Goal: Information Seeking & Learning: Find specific fact

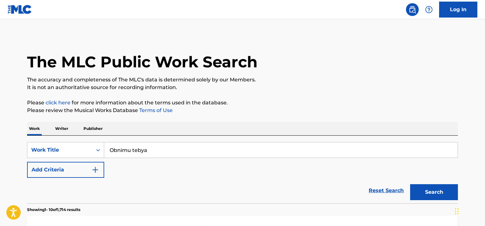
drag, startPoint x: 0, startPoint y: 0, endPoint x: 149, endPoint y: 149, distance: 210.8
click at [149, 149] on input "Obnimu tebya" at bounding box center [280, 149] width 353 height 15
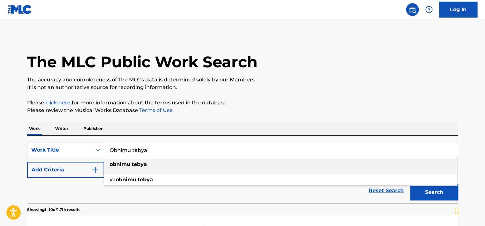
click at [149, 149] on input "Obnimu tebya" at bounding box center [280, 149] width 353 height 15
paste input "C3VH2"
type input "OC3VH2"
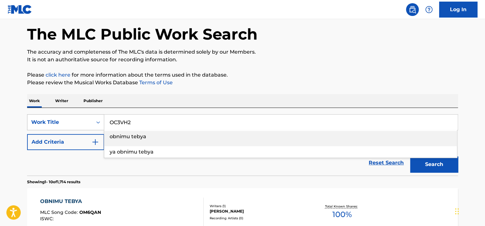
click at [80, 130] on div "Work Title" at bounding box center [65, 122] width 77 height 16
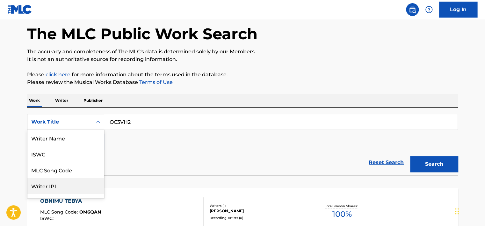
scroll to position [32, 0]
click at [73, 140] on div "MLC Song Code" at bounding box center [65, 138] width 76 height 16
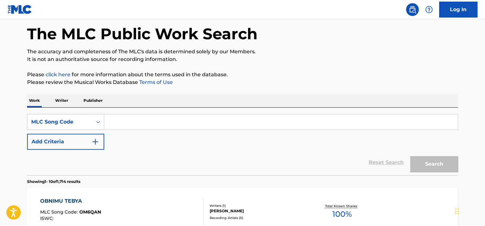
click at [126, 124] on input "Search Form" at bounding box center [280, 121] width 353 height 15
paste input "OC3VH2"
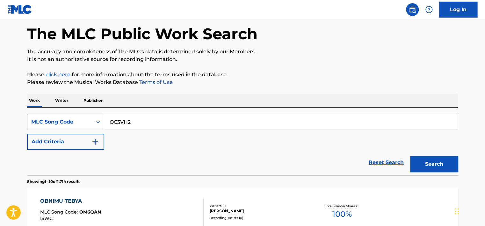
type input "OC3VH2"
click at [410, 156] on button "Search" at bounding box center [434, 164] width 48 height 16
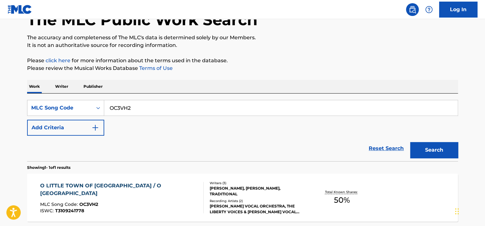
scroll to position [92, 0]
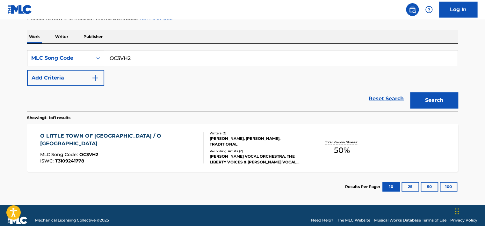
click at [165, 139] on div "O LITTLE TOWN OF BETHLEHEM / O BETHLEHEM" at bounding box center [119, 139] width 158 height 15
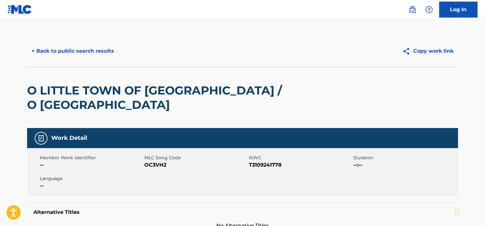
click at [89, 48] on button "< Back to public search results" at bounding box center [72, 51] width 91 height 16
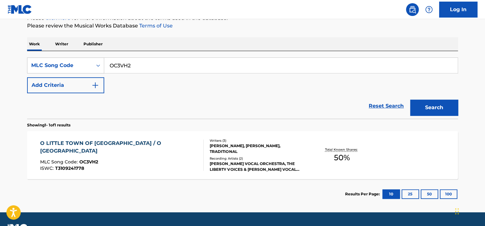
click at [126, 62] on input "OC3VH2" at bounding box center [280, 65] width 353 height 15
paste input "WB7GOR"
type input "WB7GOR"
click at [421, 104] on button "Search" at bounding box center [434, 107] width 48 height 16
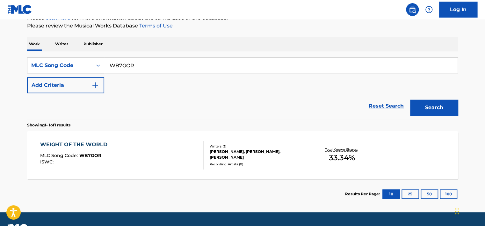
click at [128, 148] on div "WEIGHT OF THE WORLD MLC Song Code : WB7GOR ISWC :" at bounding box center [122, 154] width 164 height 29
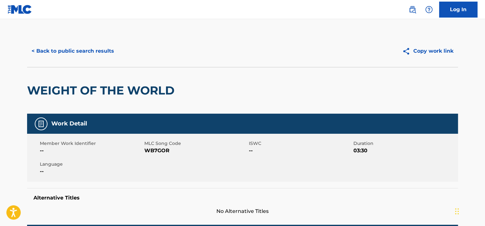
click at [96, 55] on button "< Back to public search results" at bounding box center [72, 51] width 91 height 16
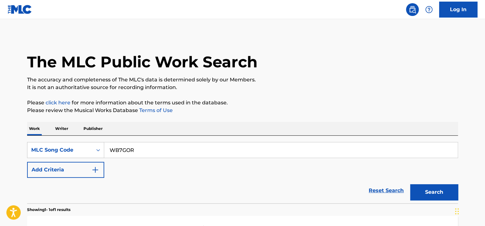
scroll to position [84, 0]
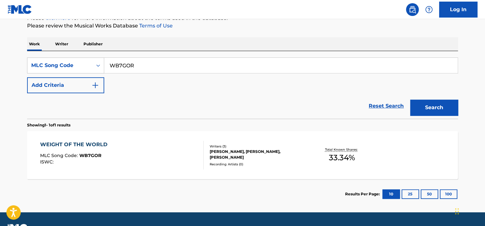
click at [137, 65] on input "WB7GOR" at bounding box center [280, 65] width 353 height 15
paste input "S54A2O"
click at [419, 109] on button "Search" at bounding box center [434, 107] width 48 height 16
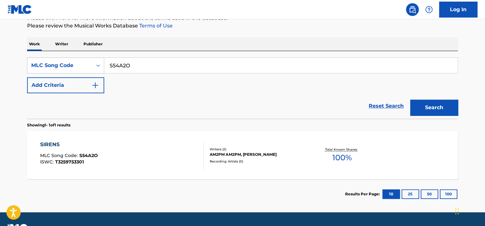
click at [109, 65] on input "S54A2O" at bounding box center [280, 65] width 353 height 15
paste input "66A19"
type input "S66A19"
click at [432, 102] on button "Search" at bounding box center [434, 107] width 48 height 16
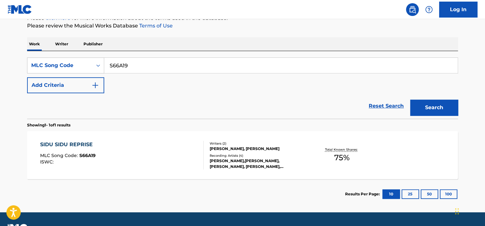
click at [163, 140] on div "SIDU SIDU REPRISE MLC Song Code : S66A19 ISWC : Writers ( 2 ) DHANASEKAR BARATH…" at bounding box center [242, 155] width 431 height 48
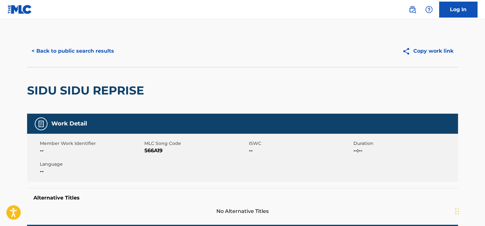
click at [78, 60] on div "< Back to public search results Copy work link" at bounding box center [242, 51] width 431 height 32
click at [76, 55] on button "< Back to public search results" at bounding box center [72, 51] width 91 height 16
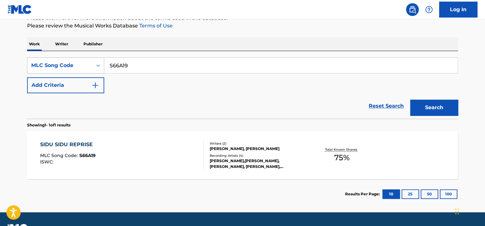
click at [88, 61] on div "MLC Song Code" at bounding box center [59, 65] width 57 height 8
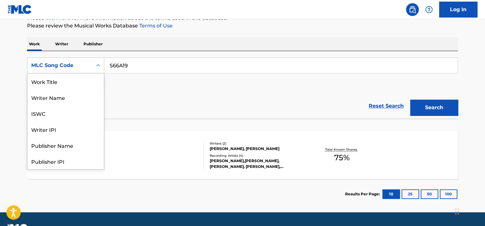
scroll to position [32, 0]
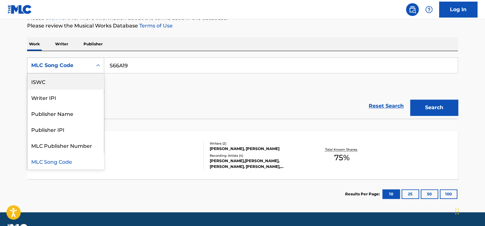
click at [84, 75] on div "ISWC" at bounding box center [65, 81] width 76 height 16
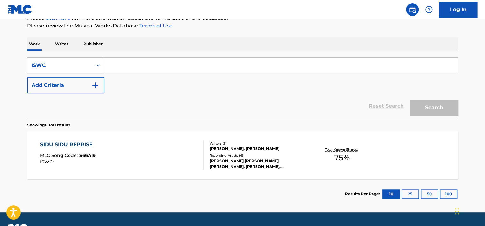
click at [78, 73] on div "ISWC" at bounding box center [65, 65] width 77 height 16
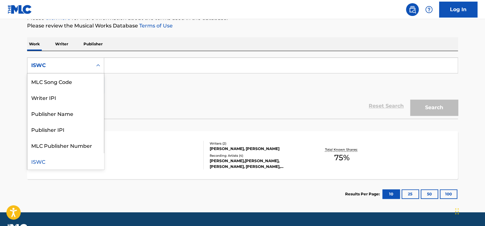
scroll to position [0, 0]
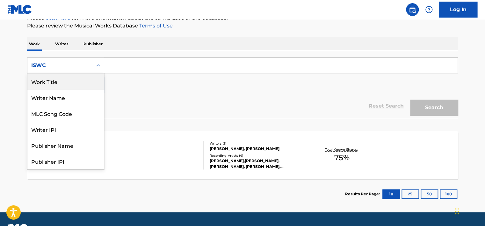
click at [75, 83] on div "Work Title" at bounding box center [65, 81] width 76 height 16
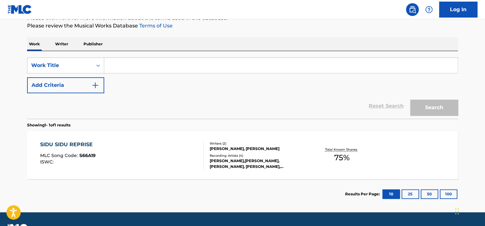
click at [109, 68] on input "Search Form" at bounding box center [280, 65] width 353 height 15
paste input "SPACE INVADER"
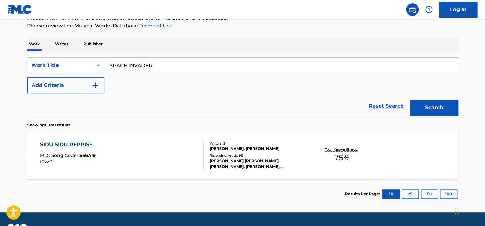
type input "SPACE INVADER"
click at [424, 106] on button "Search" at bounding box center [434, 107] width 48 height 16
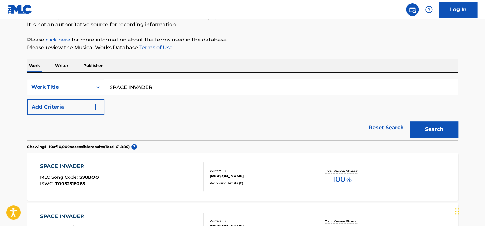
scroll to position [53, 0]
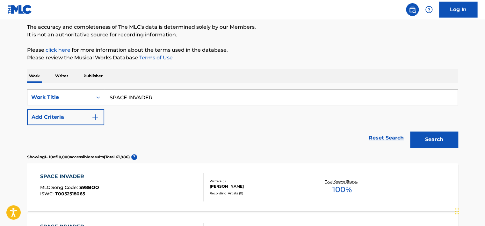
click at [87, 108] on div "SearchWithCriteria08e5004c-711b-4e9c-b499-09257f10fed5 Work Title SPACE INVADER…" at bounding box center [242, 107] width 431 height 36
click at [88, 112] on button "Add Criteria" at bounding box center [65, 117] width 77 height 16
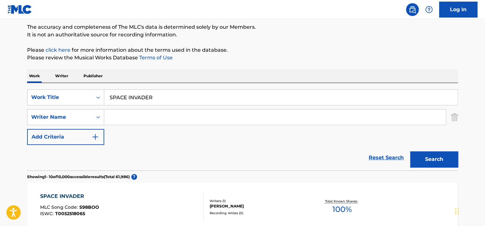
click at [138, 118] on input "Search Form" at bounding box center [275, 116] width 342 height 15
paste input "Chad Hugo"
click at [423, 153] on button "Search" at bounding box center [434, 159] width 48 height 16
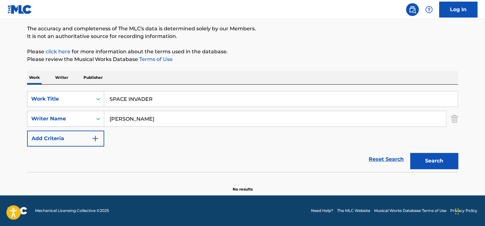
scroll to position [51, 0]
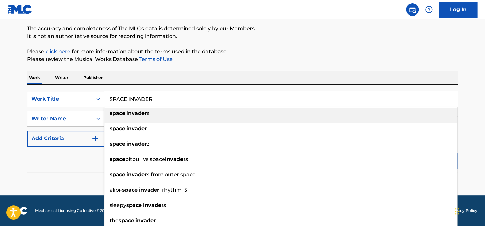
click at [123, 95] on input "SPACE INVADER" at bounding box center [280, 98] width 353 height 15
click at [119, 80] on div "Work Writer Publisher" at bounding box center [242, 77] width 431 height 13
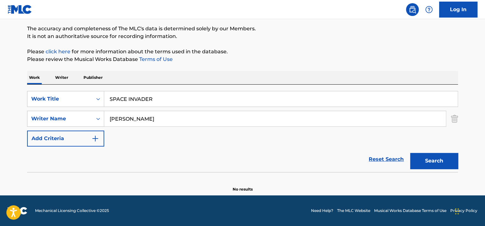
click at [124, 117] on input "Chad Hugo" at bounding box center [275, 118] width 342 height 15
paste input "Ereunna Mccoy"
type input "Ereunna Mccoy"
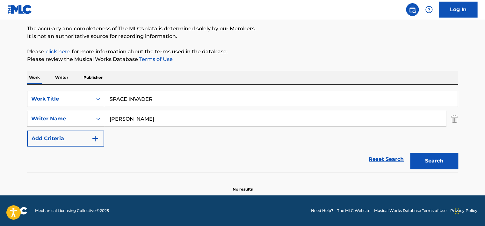
click at [126, 99] on input "SPACE INVADER" at bounding box center [280, 98] width 353 height 15
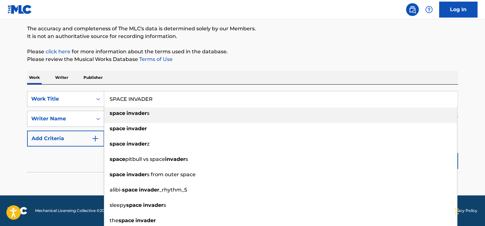
click at [126, 99] on input "SPACE INVADER" at bounding box center [280, 98] width 353 height 15
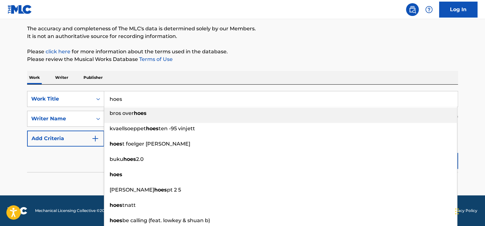
click at [215, 70] on div "The MLC Public Work Search The accuracy and completeness of The MLC's data is d…" at bounding box center [242, 88] width 446 height 208
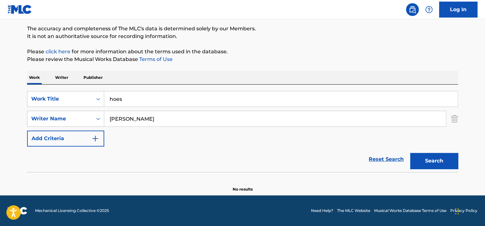
click at [417, 151] on div "Search" at bounding box center [432, 158] width 51 height 25
click at [419, 155] on button "Search" at bounding box center [434, 161] width 48 height 16
click at [120, 98] on input "hoes" at bounding box center [280, 98] width 353 height 15
paste input "Better than the Floor"
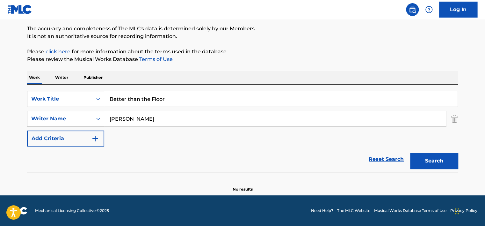
type input "Better than the Floor"
click at [147, 75] on div "Work Writer Publisher" at bounding box center [242, 77] width 431 height 13
click at [147, 115] on input "Ereunna Mccoy" at bounding box center [275, 118] width 342 height 15
click at [147, 115] on input "Search Form" at bounding box center [275, 118] width 342 height 15
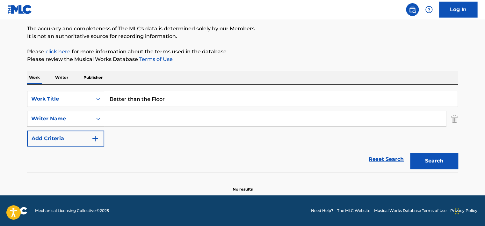
click at [410, 153] on button "Search" at bounding box center [434, 161] width 48 height 16
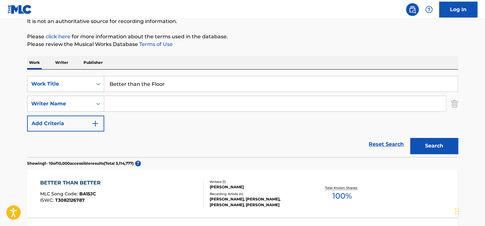
scroll to position [115, 0]
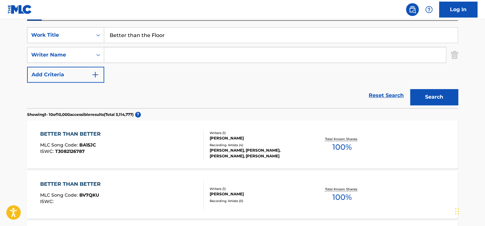
click at [143, 31] on input "Better than the Floor" at bounding box center [280, 34] width 353 height 15
paste input "Wear and Tea"
type input "Wear and Tear"
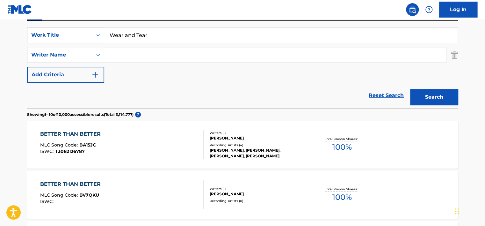
click at [427, 91] on button "Search" at bounding box center [434, 97] width 48 height 16
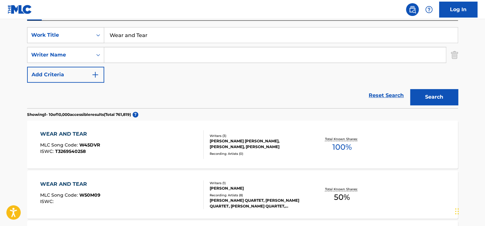
click at [156, 56] on input "Search Form" at bounding box center [275, 54] width 342 height 15
click at [436, 93] on button "Search" at bounding box center [434, 97] width 48 height 16
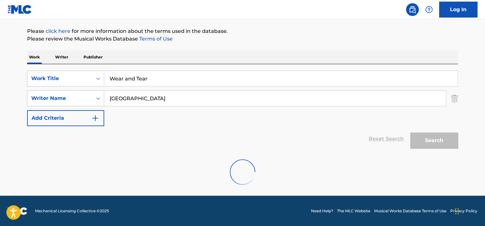
click at [204, 103] on input "florence" at bounding box center [275, 97] width 342 height 15
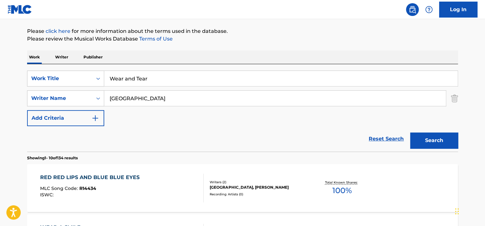
click at [204, 103] on input "florence" at bounding box center [275, 97] width 342 height 15
paste input "David Marinelli"
type input "David Marinelli"
click at [138, 80] on input "Wear and Tear" at bounding box center [280, 78] width 353 height 15
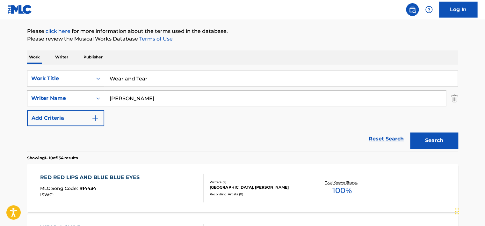
click at [138, 80] on input "Wear and Tear" at bounding box center [280, 78] width 353 height 15
click at [410, 132] on button "Search" at bounding box center [434, 140] width 48 height 16
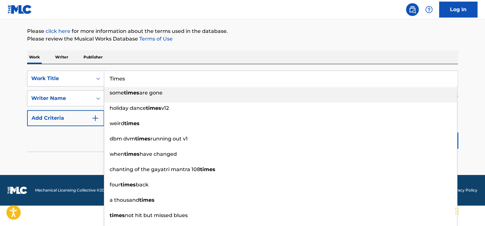
click at [198, 42] on div "The MLC Public Work Search The accuracy and completeness of The MLC's data is d…" at bounding box center [242, 68] width 446 height 208
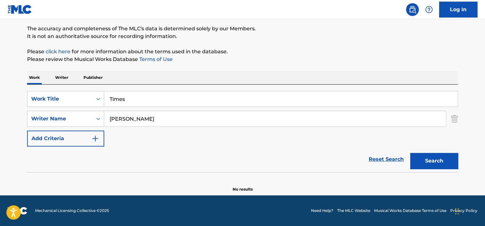
click at [133, 104] on input "Times" at bounding box center [280, 98] width 353 height 15
paste input "Larghetto"
type input "Larghetto"
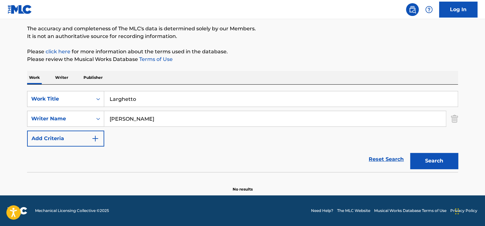
click at [183, 68] on div "The MLC Public Work Search The accuracy and completeness of The MLC's data is d…" at bounding box center [242, 88] width 446 height 208
click at [170, 110] on div "SearchWithCriteria08e5004c-711b-4e9c-b499-09257f10fed5 Work Title Larghetto Sea…" at bounding box center [242, 118] width 431 height 55
click at [169, 116] on input "David Marinelli" at bounding box center [275, 118] width 342 height 15
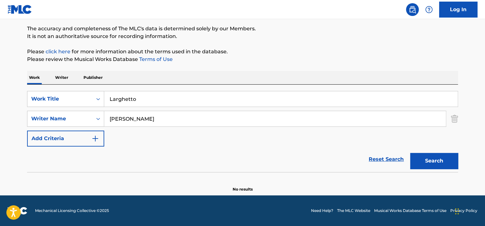
click at [169, 116] on input "David Marinelli" at bounding box center [275, 118] width 342 height 15
click at [169, 116] on input "Search Form" at bounding box center [275, 118] width 342 height 15
click at [410, 153] on button "Search" at bounding box center [434, 161] width 48 height 16
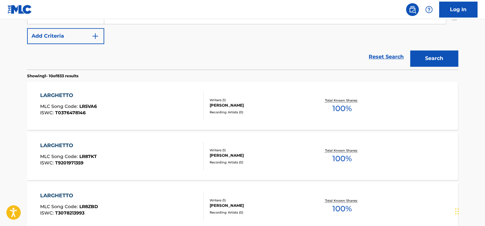
scroll to position [0, 0]
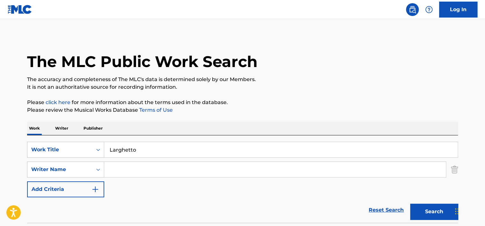
click at [162, 171] on input "Search Form" at bounding box center [275, 169] width 342 height 15
click at [410, 203] on button "Search" at bounding box center [434, 211] width 48 height 16
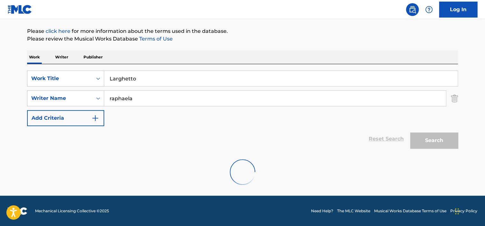
scroll to position [51, 0]
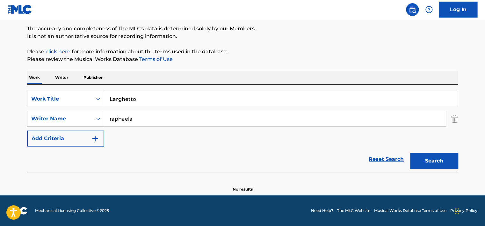
click at [145, 112] on input "raphaela" at bounding box center [275, 118] width 342 height 15
paste input "Rakitin"
type input "Rakitina"
click at [431, 159] on button "Search" at bounding box center [434, 161] width 48 height 16
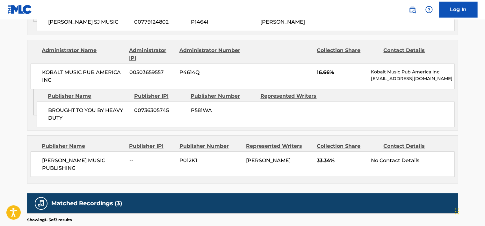
scroll to position [382, 0]
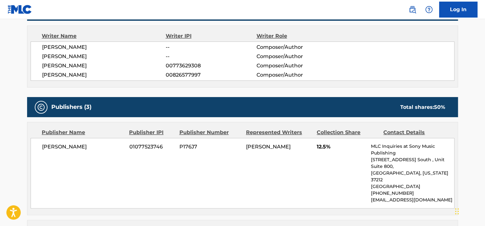
scroll to position [255, 0]
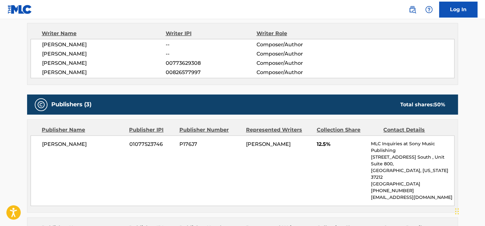
click at [155, 140] on span "01077523746" at bounding box center [151, 144] width 45 height 8
copy span "01077523746"
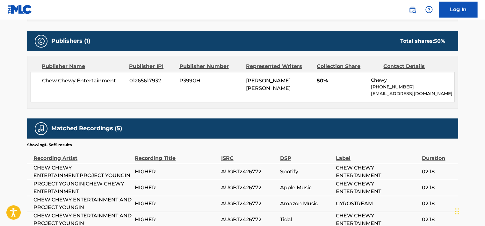
scroll to position [274, 0]
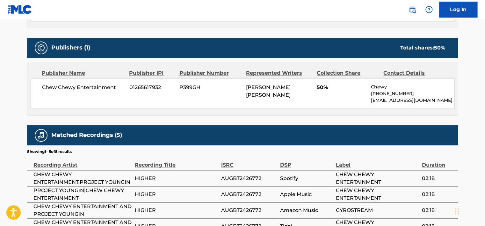
click at [149, 86] on span "01265617932" at bounding box center [151, 87] width 45 height 8
copy span "01265617932"
